Goal: Obtain resource: Download file/media

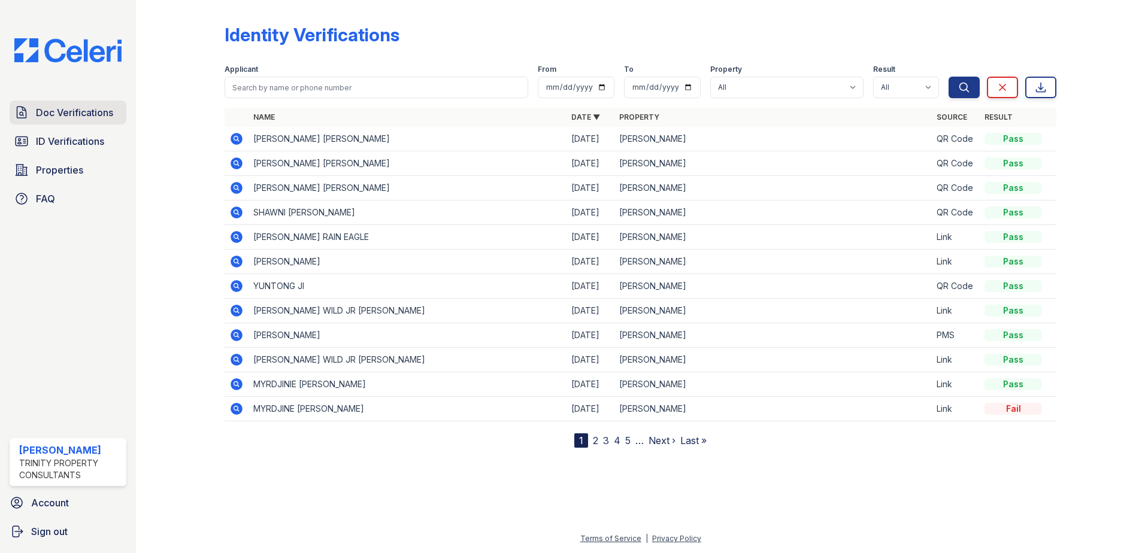
click at [47, 113] on span "Doc Verifications" at bounding box center [74, 112] width 77 height 14
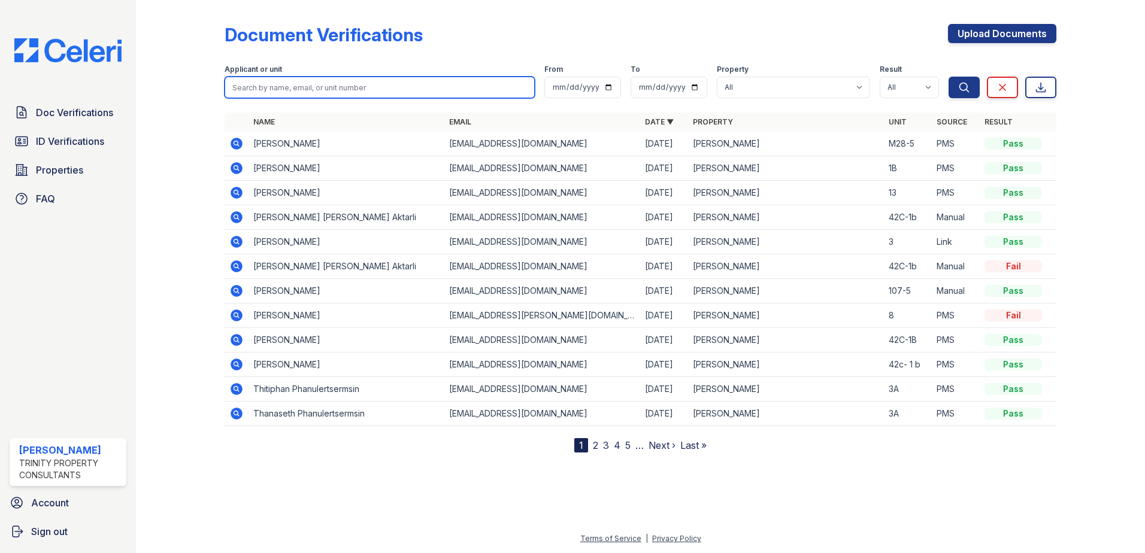
click at [334, 89] on input "search" at bounding box center [380, 88] width 310 height 22
click at [235, 266] on icon at bounding box center [235, 265] width 3 height 3
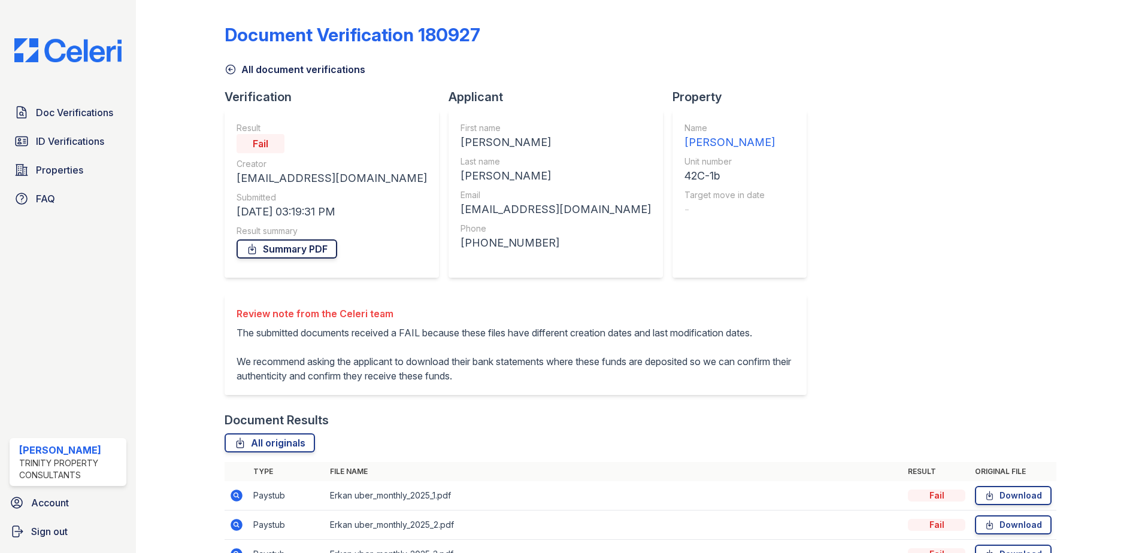
click at [265, 248] on link "Summary PDF" at bounding box center [287, 249] width 101 height 19
click at [229, 72] on icon at bounding box center [231, 69] width 12 height 12
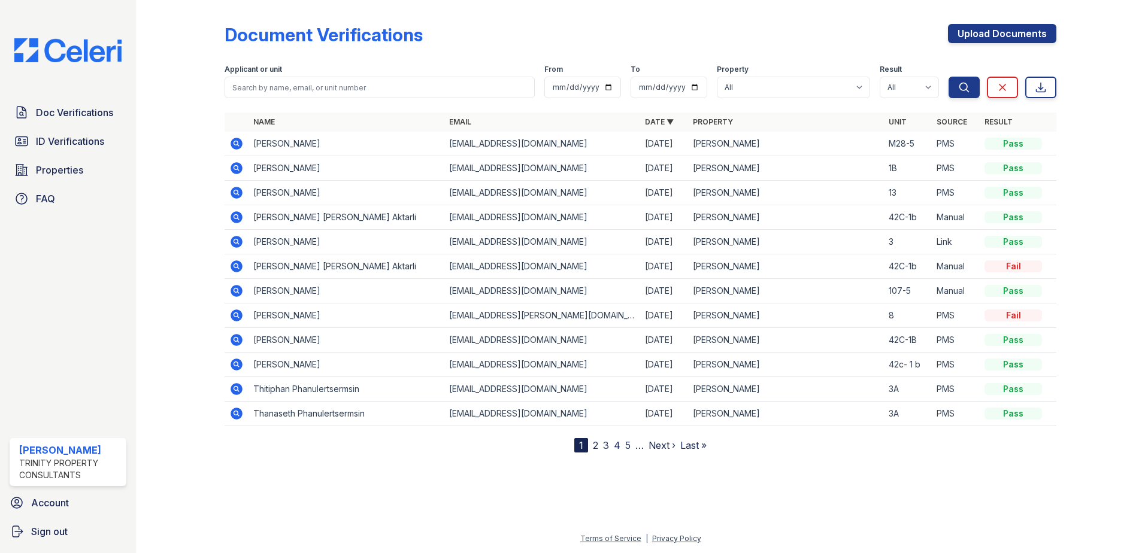
click at [234, 267] on icon at bounding box center [236, 266] width 14 height 14
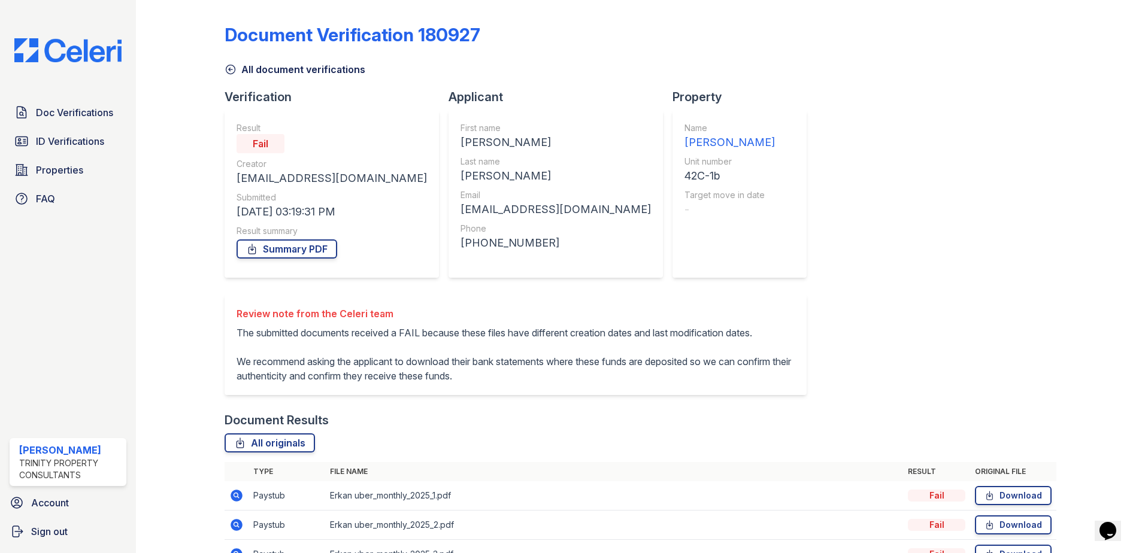
click at [233, 70] on icon at bounding box center [231, 69] width 12 height 12
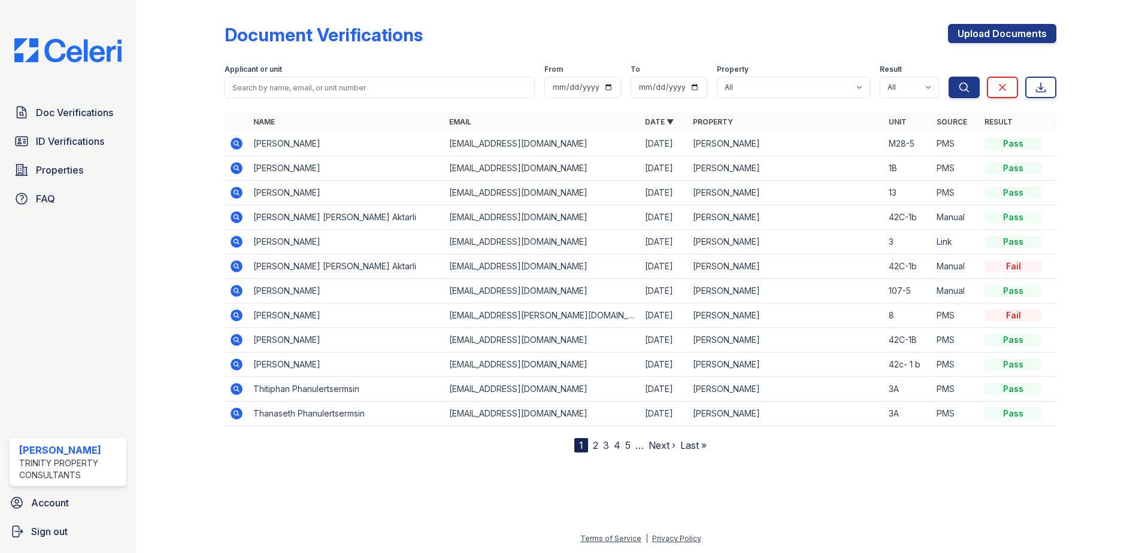
click at [241, 215] on icon at bounding box center [237, 217] width 12 height 12
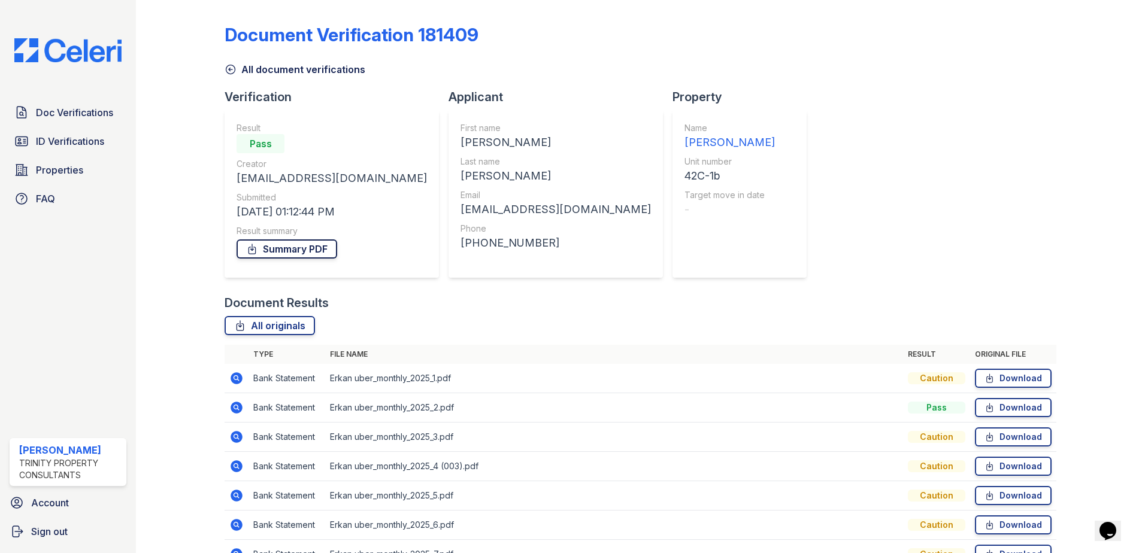
click at [267, 246] on link "Summary PDF" at bounding box center [287, 249] width 101 height 19
click at [797, 72] on div "All document verifications" at bounding box center [641, 66] width 832 height 22
